Goal: Contribute content

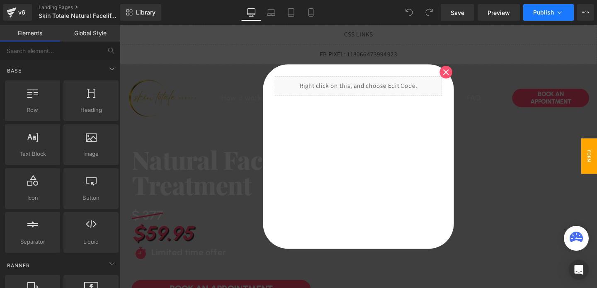
click at [535, 16] on button "Publish" at bounding box center [548, 12] width 51 height 17
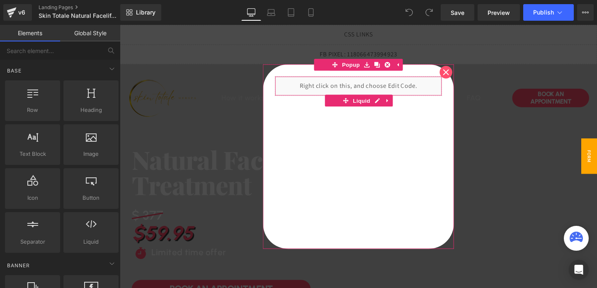
click at [376, 90] on div "Liquid" at bounding box center [371, 89] width 176 height 21
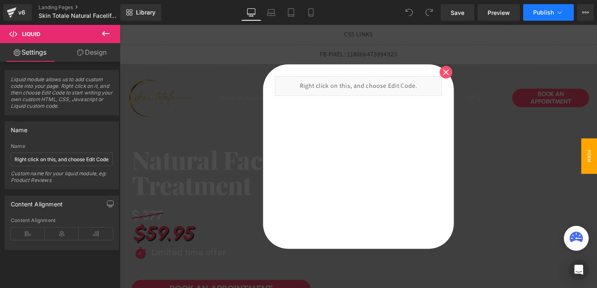
click at [539, 17] on button "Publish" at bounding box center [548, 12] width 51 height 17
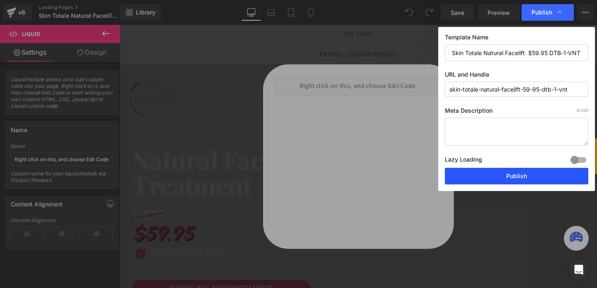
click at [509, 179] on button "Publish" at bounding box center [516, 176] width 143 height 17
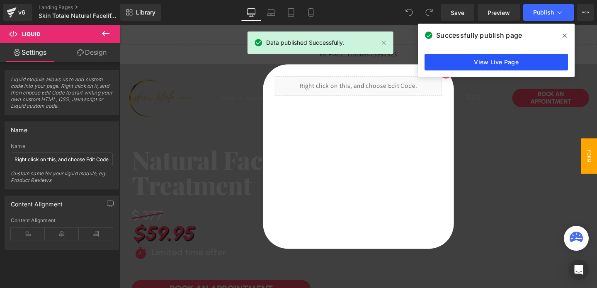
click at [498, 61] on link "View Live Page" at bounding box center [495, 62] width 143 height 17
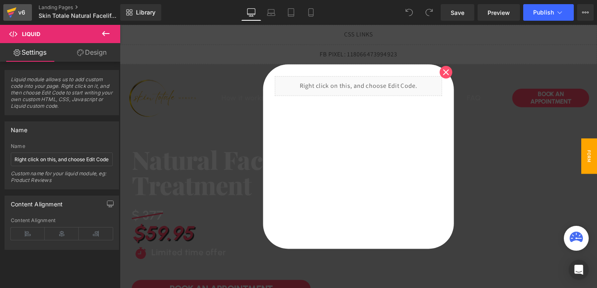
click at [11, 11] on icon at bounding box center [12, 9] width 10 height 5
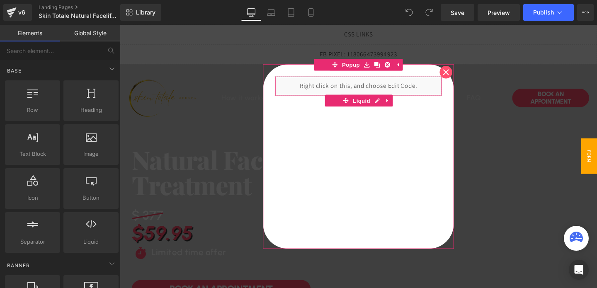
click at [381, 92] on div "Liquid" at bounding box center [371, 89] width 176 height 21
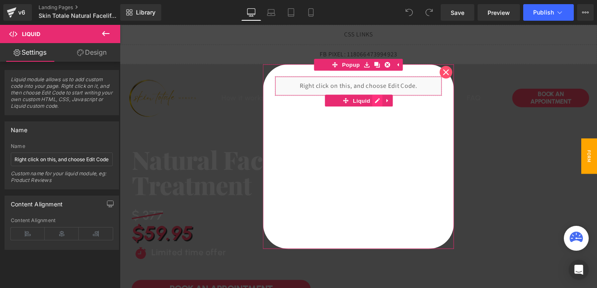
click at [387, 103] on div "Liquid" at bounding box center [370, 89] width 201 height 46
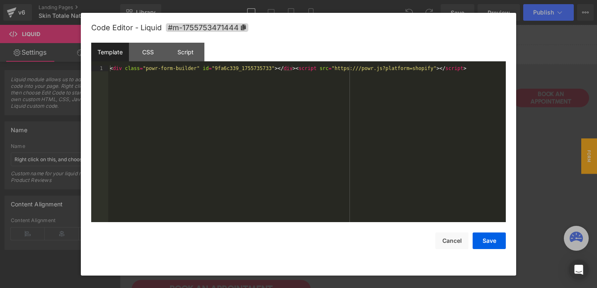
click at [322, 69] on div "< div class = "powr-form-builder" id = "9fa6c339_1755735733" > </ div > < scrip…" at bounding box center [306, 149] width 397 height 168
click at [485, 235] on button "Save" at bounding box center [488, 240] width 33 height 17
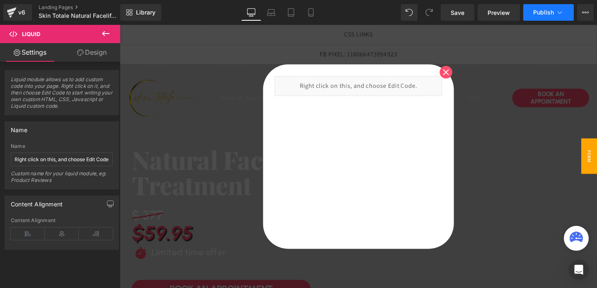
click at [537, 10] on span "Publish" at bounding box center [543, 12] width 21 height 7
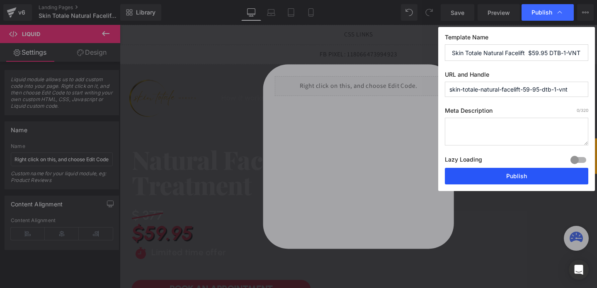
click at [507, 177] on button "Publish" at bounding box center [516, 176] width 143 height 17
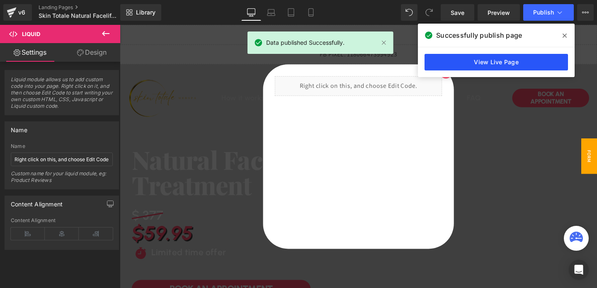
click at [511, 60] on link "View Live Page" at bounding box center [495, 62] width 143 height 17
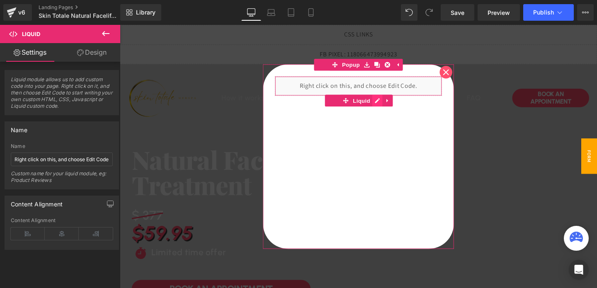
click at [391, 103] on div "Liquid" at bounding box center [370, 89] width 201 height 46
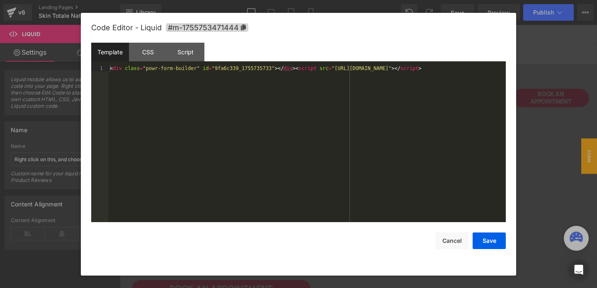
click at [287, 67] on div "< div class = "powr-form-builder" id = "9fa6c339_1755735733" > </ div > < scrip…" at bounding box center [306, 149] width 397 height 168
click at [488, 238] on button "Save" at bounding box center [488, 240] width 33 height 17
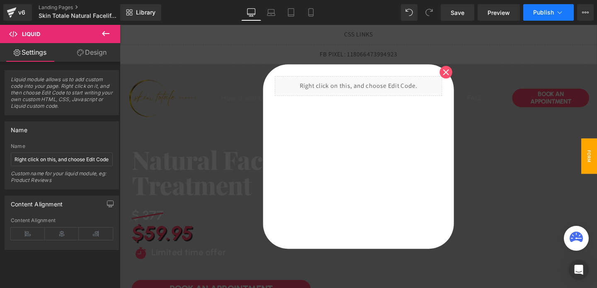
click at [542, 8] on button "Publish" at bounding box center [548, 12] width 51 height 17
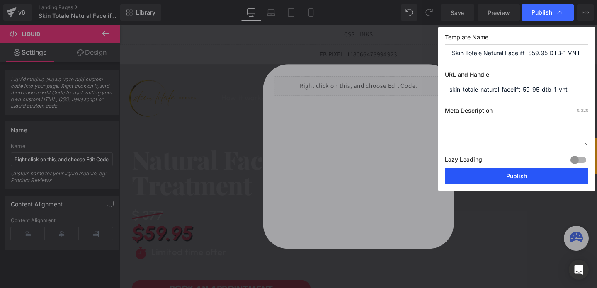
click at [509, 172] on button "Publish" at bounding box center [516, 176] width 143 height 17
